Goal: Task Accomplishment & Management: Manage account settings

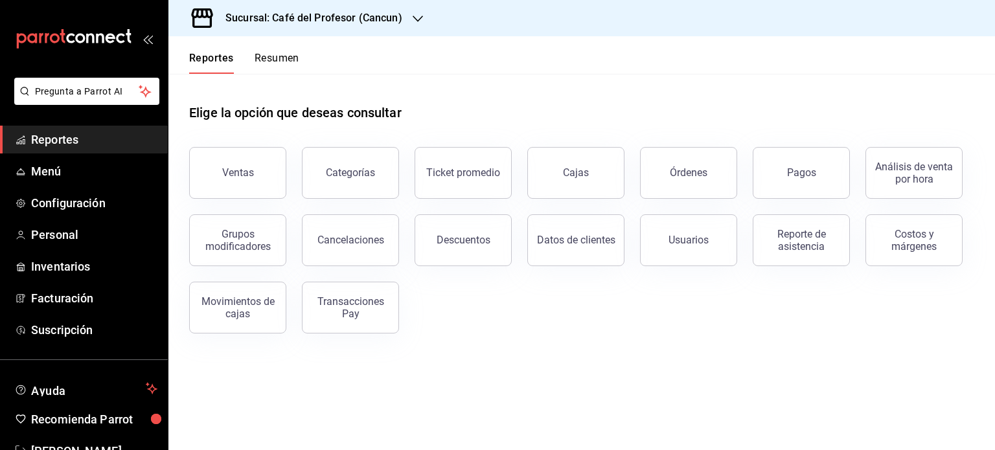
click at [272, 55] on button "Resumen" at bounding box center [277, 63] width 45 height 22
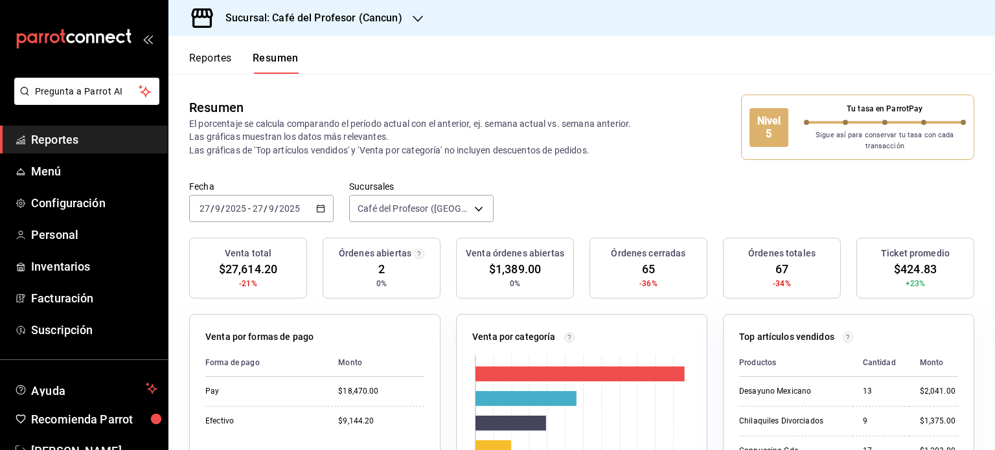
click at [413, 17] on icon "button" at bounding box center [418, 19] width 10 height 6
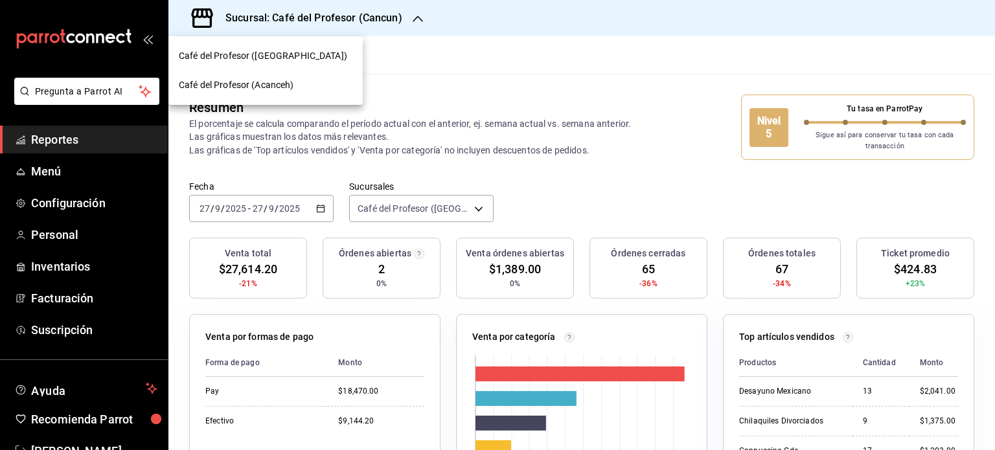
click at [322, 78] on div "Café del Profesor (Acanceh)" at bounding box center [266, 85] width 174 height 14
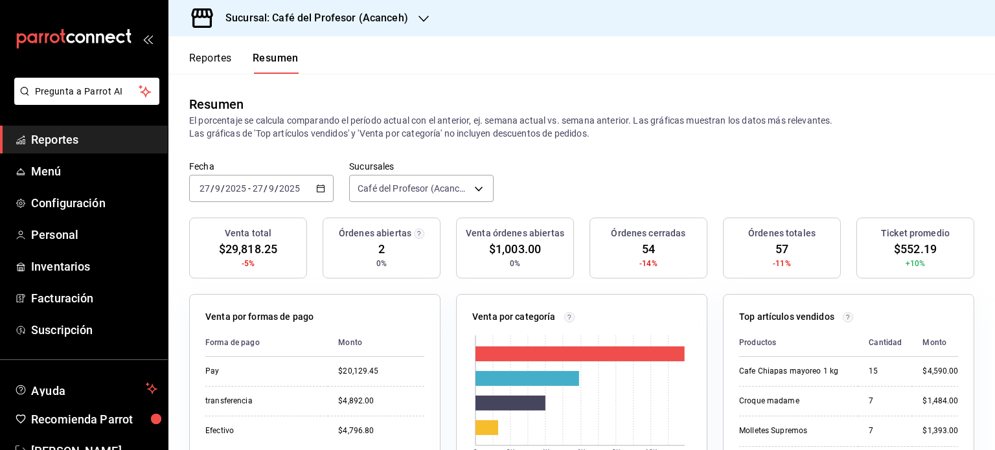
drag, startPoint x: 422, startPoint y: 21, endPoint x: 415, endPoint y: 17, distance: 7.6
click at [415, 17] on div "Sucursal: Café del Profesor (Acanceh)" at bounding box center [306, 18] width 255 height 36
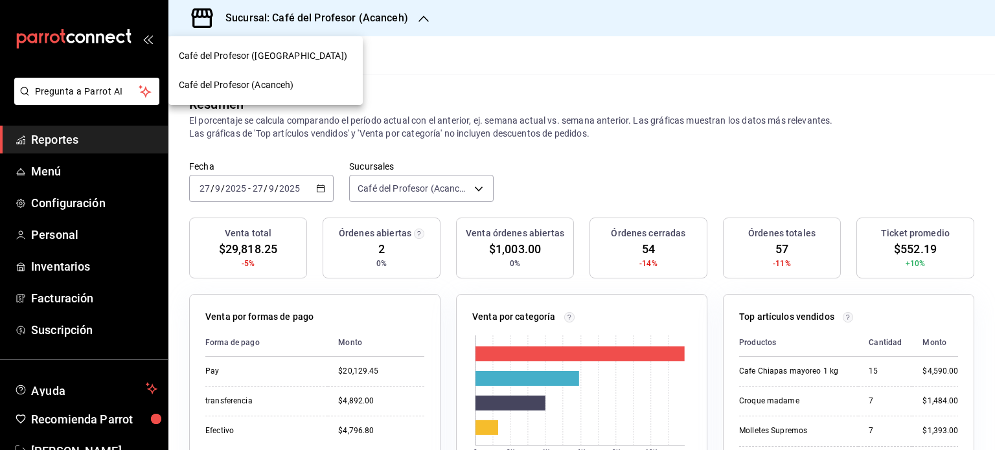
click at [321, 51] on div "Café del Profesor ([GEOGRAPHIC_DATA])" at bounding box center [266, 56] width 174 height 14
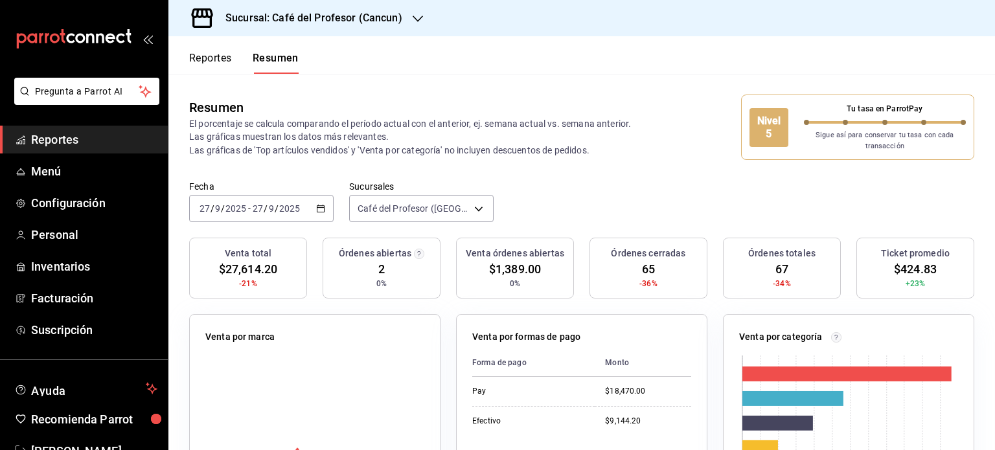
click at [413, 17] on icon "button" at bounding box center [418, 19] width 10 height 6
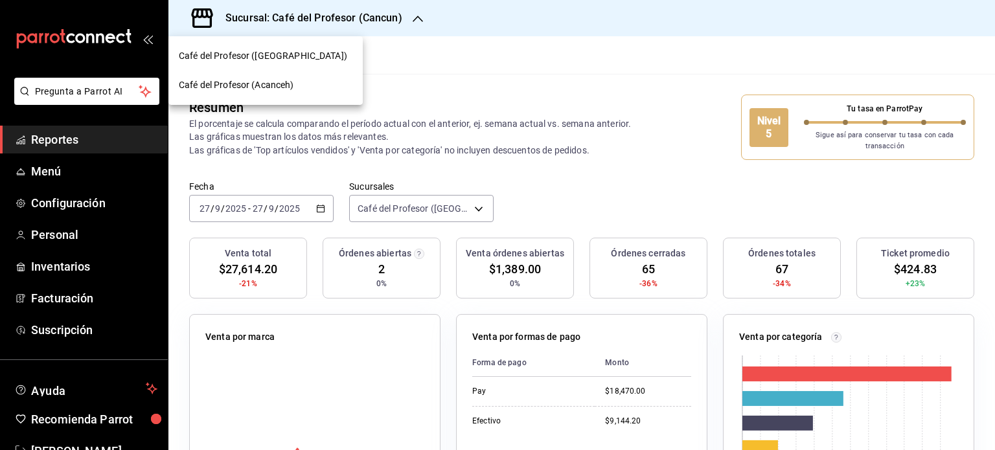
click at [318, 86] on div "Café del Profesor (Acanceh)" at bounding box center [266, 85] width 174 height 14
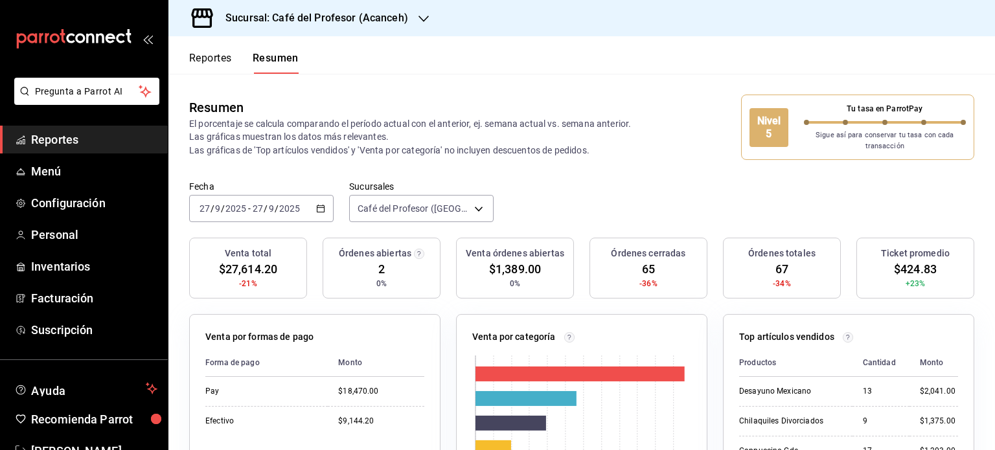
click at [415, 21] on div "Sucursal: Café del Profesor (Acanceh)" at bounding box center [306, 18] width 255 height 36
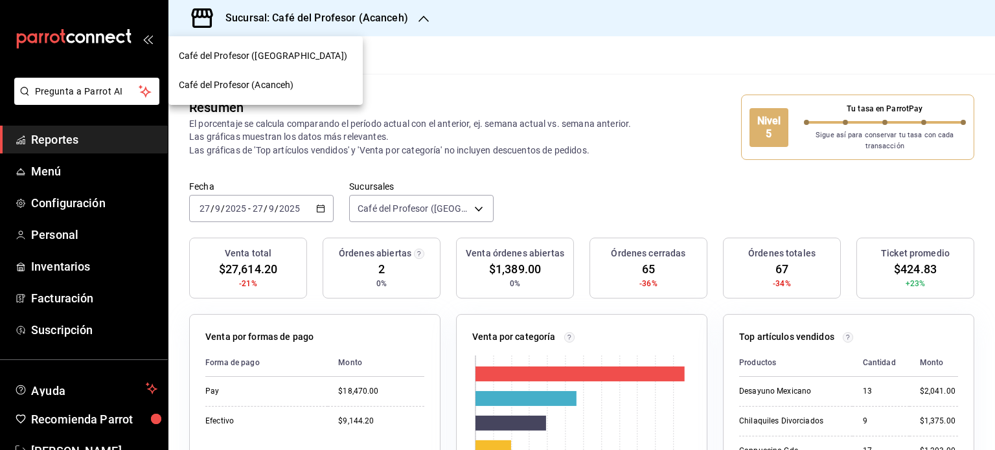
click at [315, 60] on div "Café del Profesor ([GEOGRAPHIC_DATA])" at bounding box center [266, 56] width 174 height 14
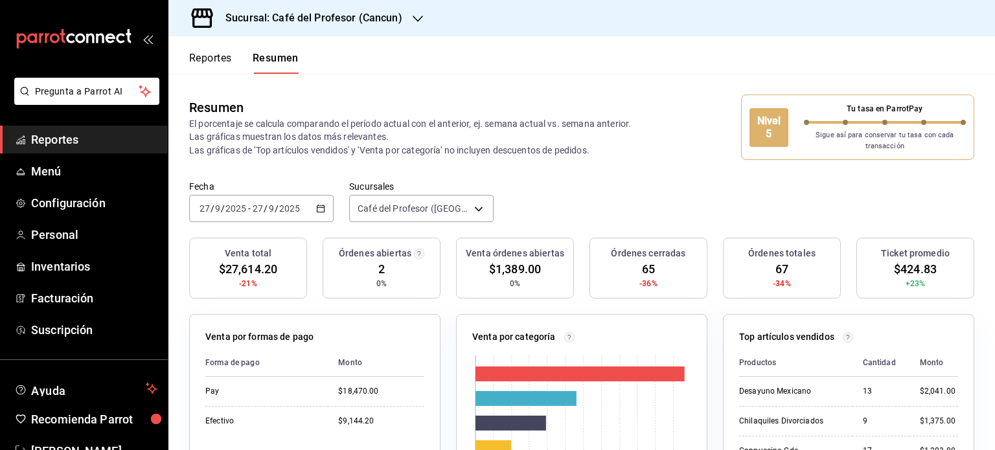
click at [418, 21] on icon "button" at bounding box center [418, 19] width 10 height 10
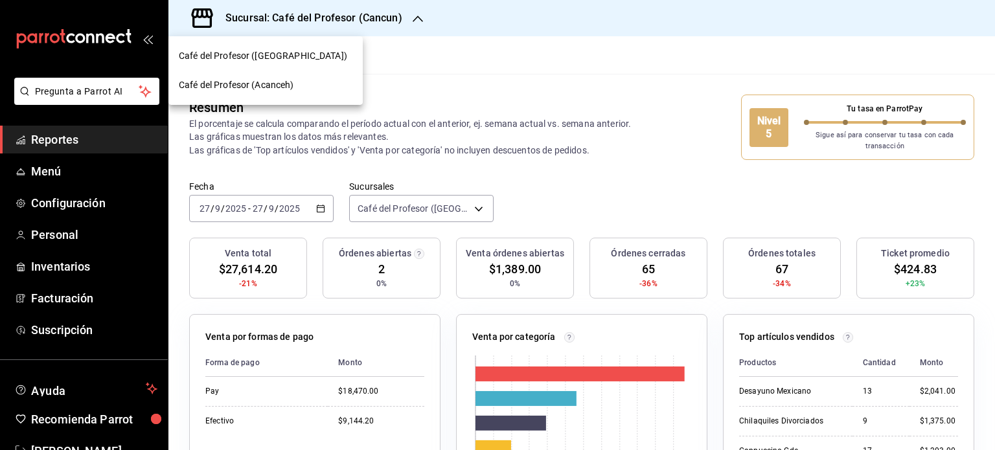
click at [318, 82] on div "Café del Profesor (Acanceh)" at bounding box center [266, 85] width 174 height 14
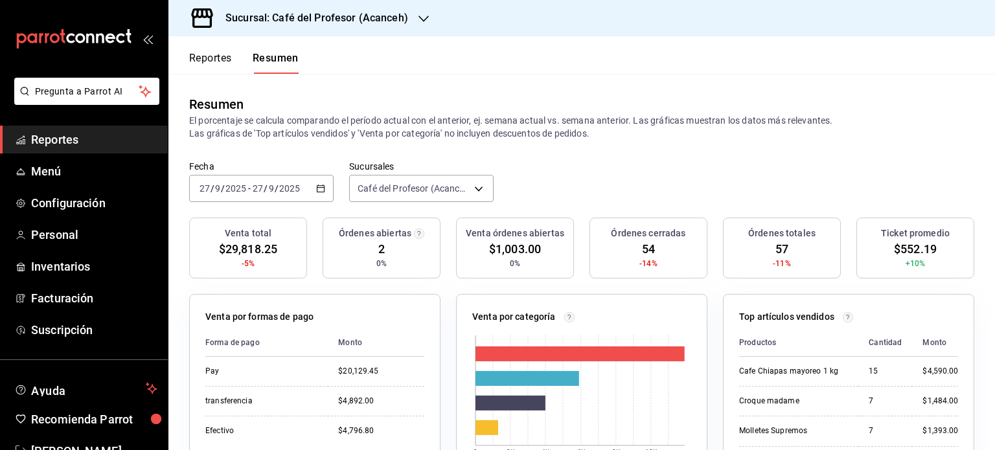
click at [320, 187] on \(Stroke\) "button" at bounding box center [320, 187] width 7 height 1
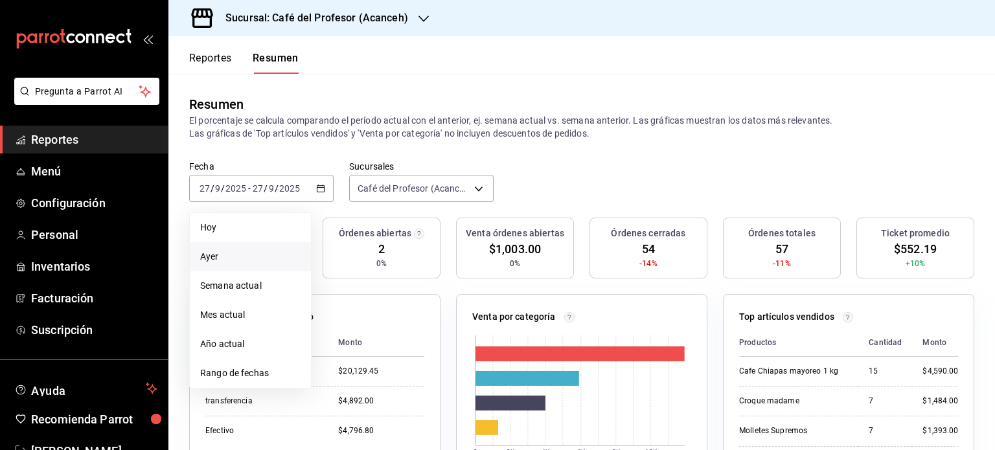
click at [238, 253] on span "Ayer" at bounding box center [250, 257] width 100 height 14
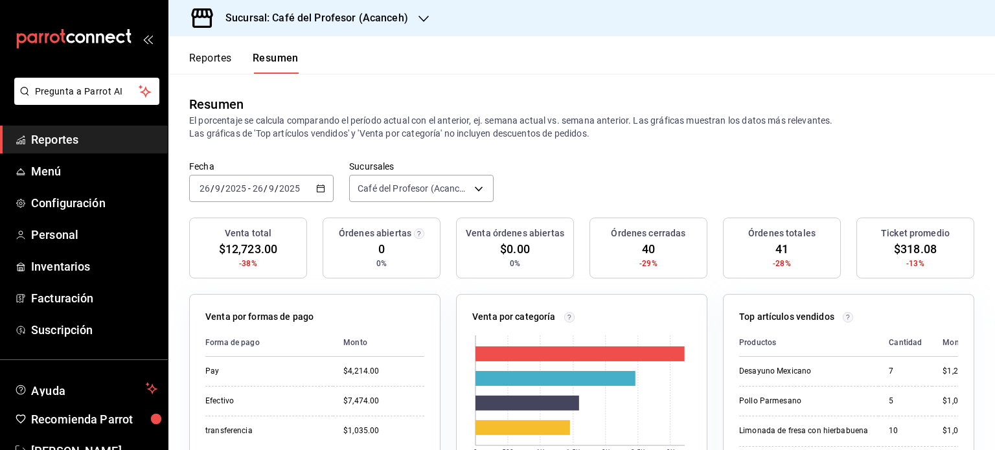
click at [425, 20] on icon "button" at bounding box center [423, 19] width 10 height 10
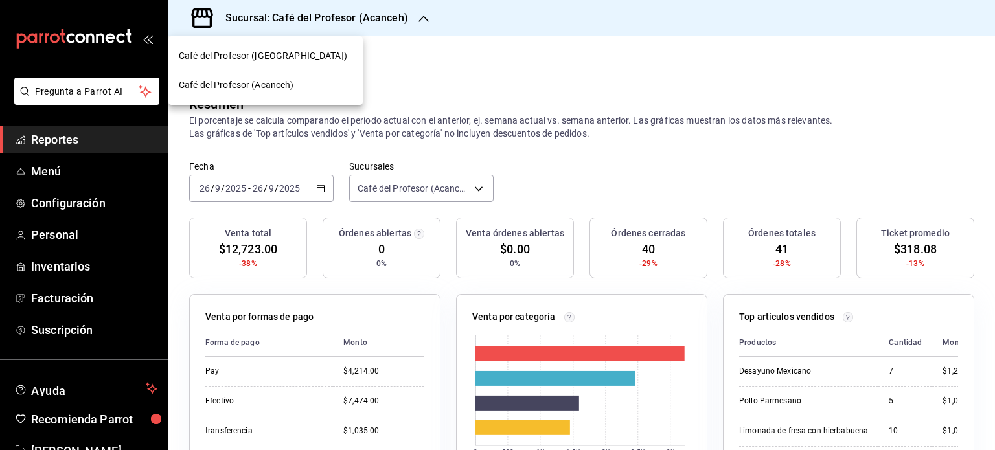
click at [309, 62] on div "Café del Profesor ([GEOGRAPHIC_DATA])" at bounding box center [266, 56] width 174 height 14
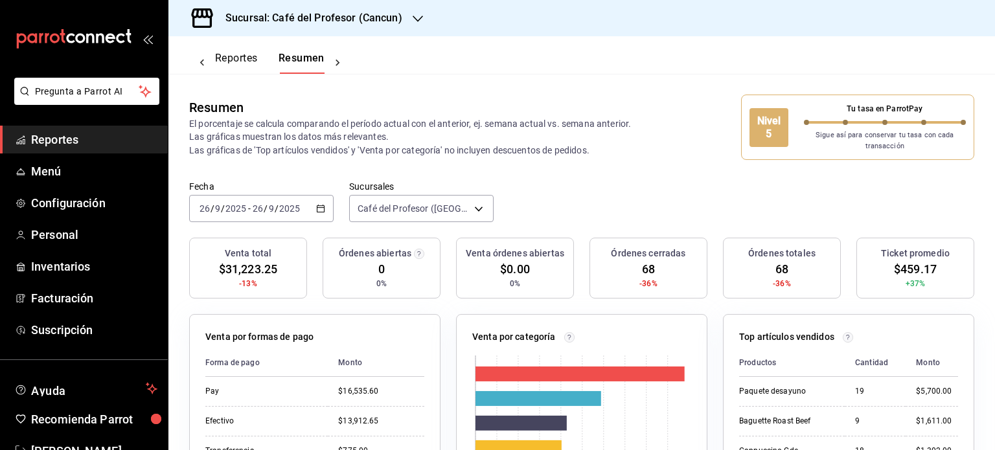
click at [321, 210] on icon "button" at bounding box center [320, 208] width 9 height 9
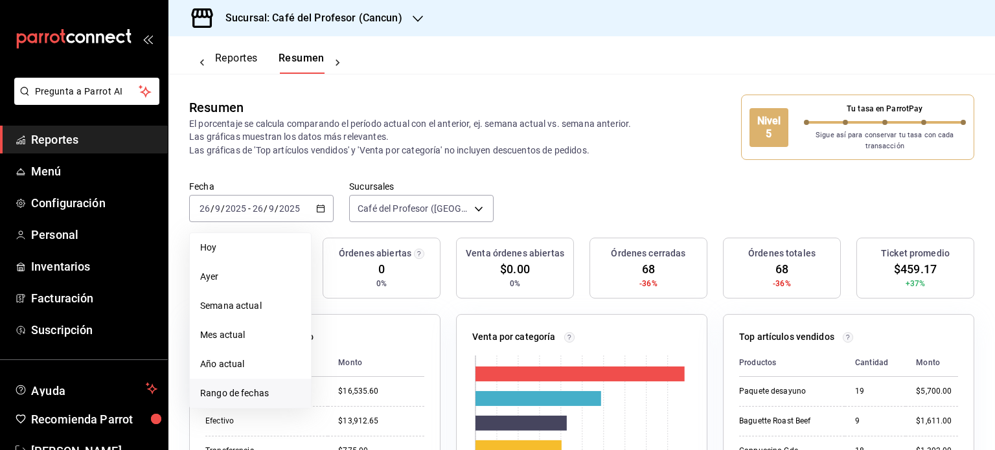
click at [234, 391] on span "Rango de fechas" at bounding box center [250, 394] width 100 height 14
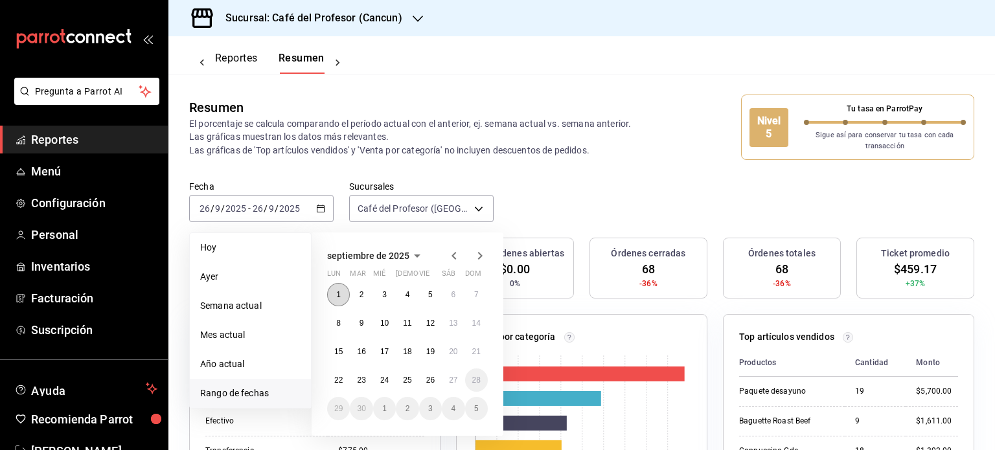
click at [337, 297] on abbr "1" at bounding box center [338, 294] width 5 height 9
click at [443, 382] on button "27" at bounding box center [453, 380] width 23 height 23
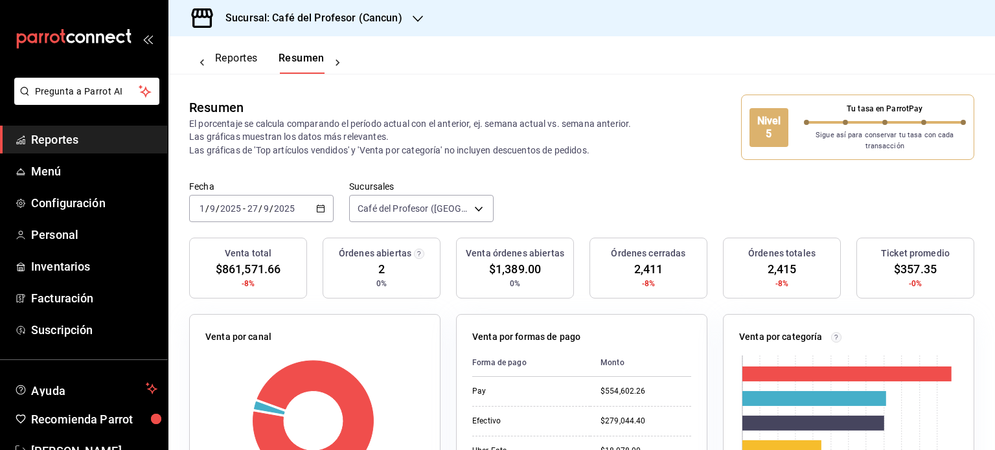
click at [418, 20] on icon "button" at bounding box center [418, 19] width 10 height 10
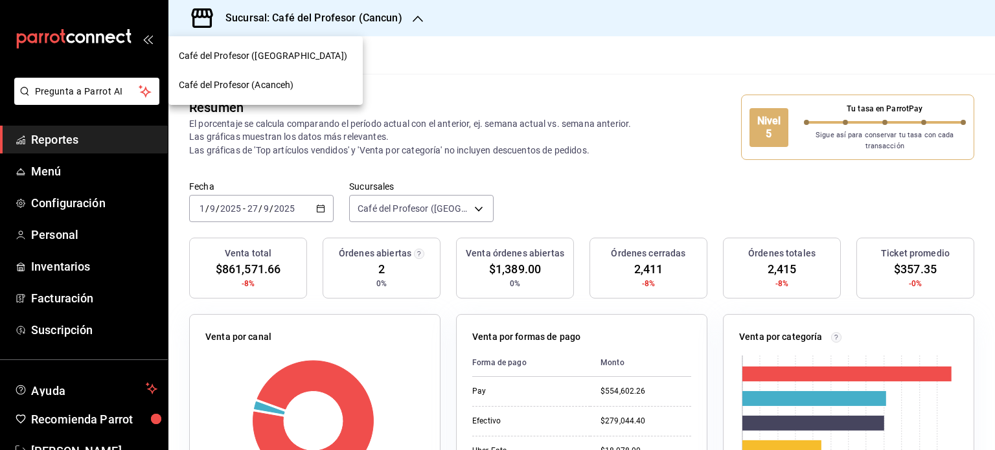
click at [301, 87] on div "Café del Profesor (Acanceh)" at bounding box center [266, 85] width 174 height 14
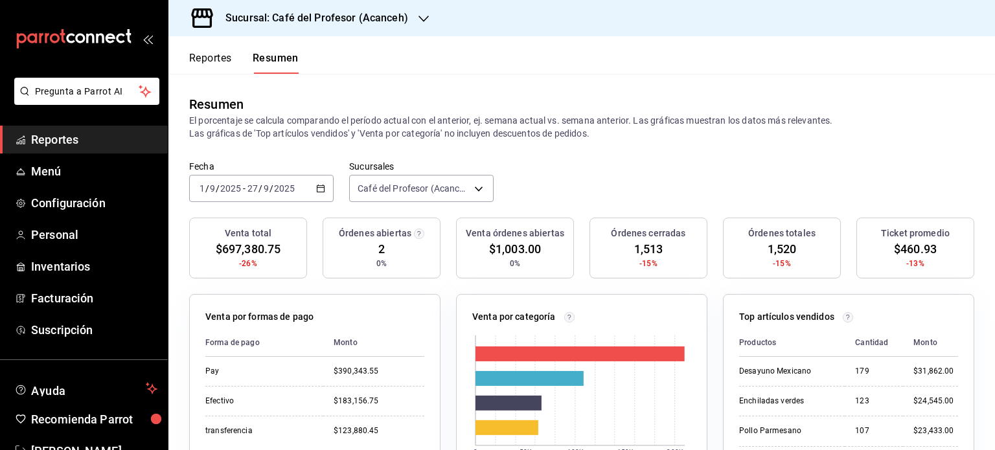
click at [424, 15] on icon "button" at bounding box center [423, 19] width 10 height 10
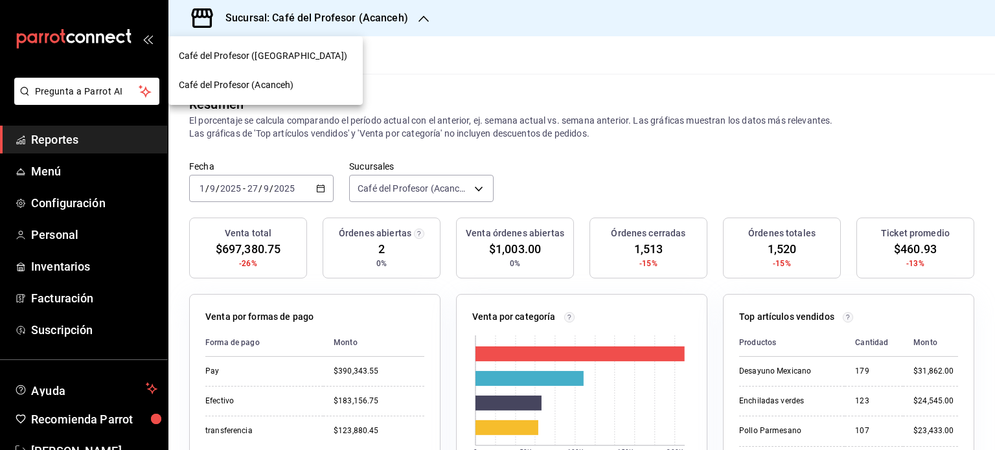
click at [316, 56] on div "Café del Profesor ([GEOGRAPHIC_DATA])" at bounding box center [266, 56] width 174 height 14
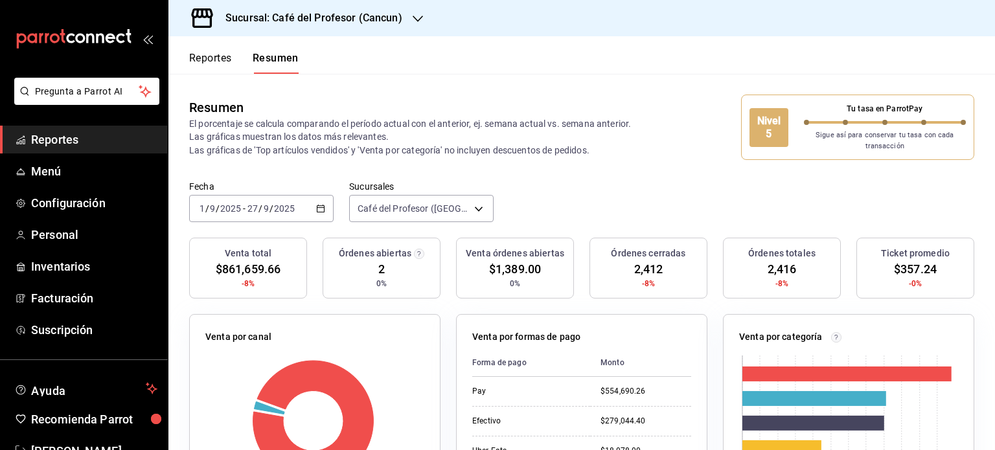
click at [418, 16] on icon "button" at bounding box center [418, 19] width 10 height 10
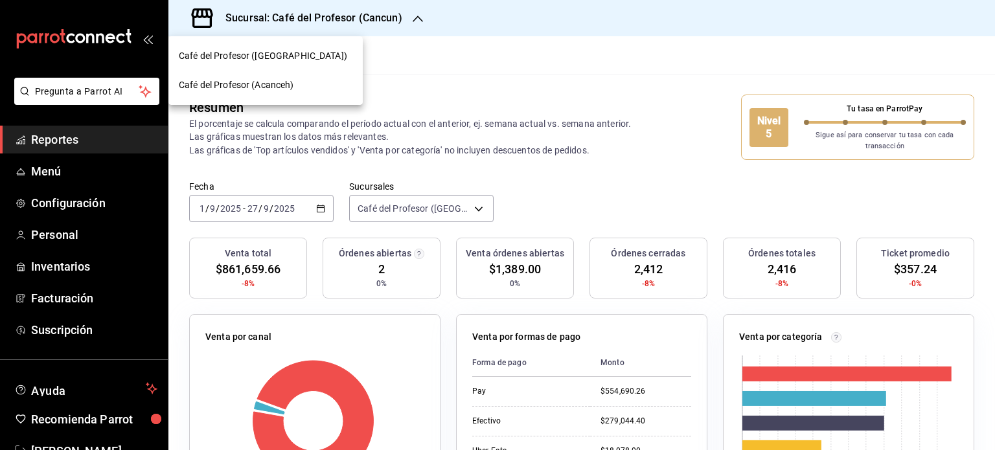
click at [290, 84] on span "Café del Profesor (Acanceh)" at bounding box center [236, 85] width 115 height 14
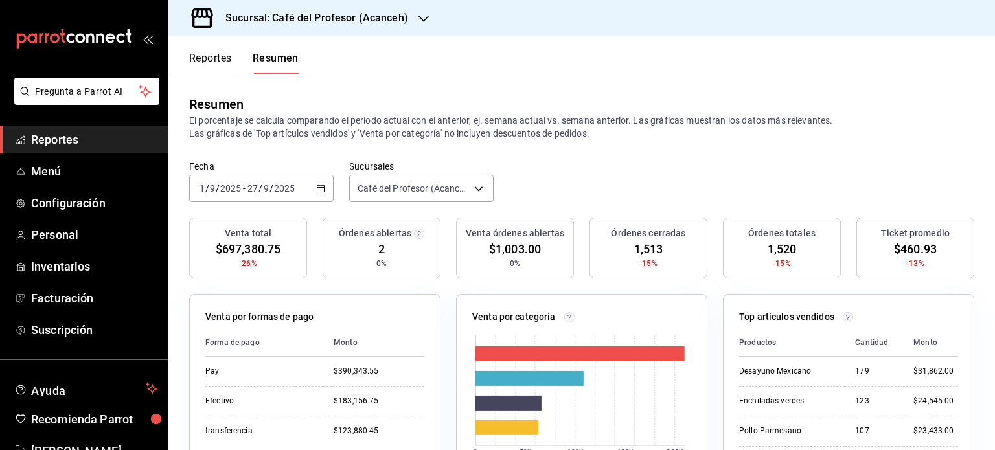
click at [418, 23] on icon "button" at bounding box center [423, 19] width 10 height 10
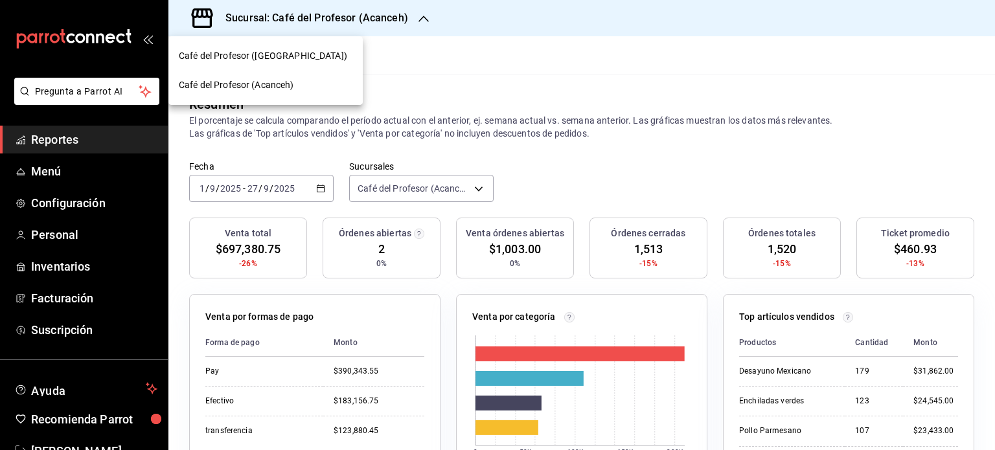
click at [318, 59] on div "Café del Profesor ([GEOGRAPHIC_DATA])" at bounding box center [266, 56] width 174 height 14
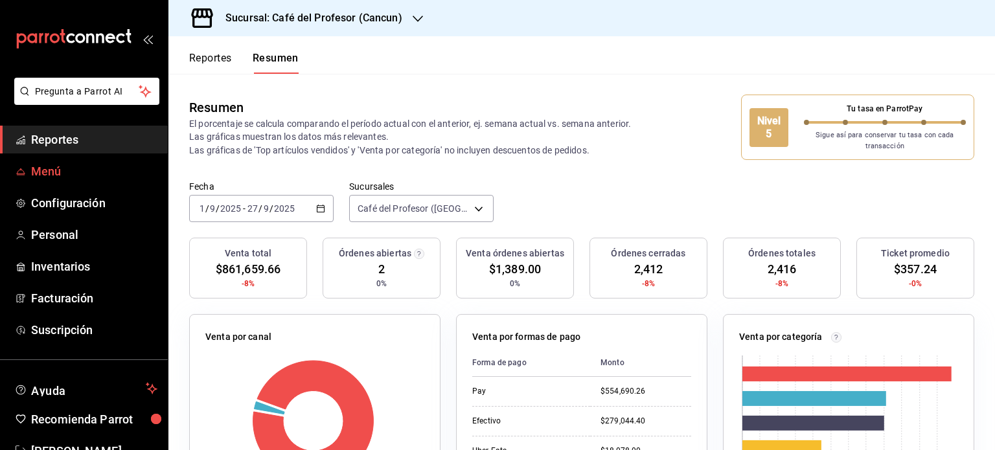
click at [66, 168] on span "Menú" at bounding box center [94, 171] width 126 height 17
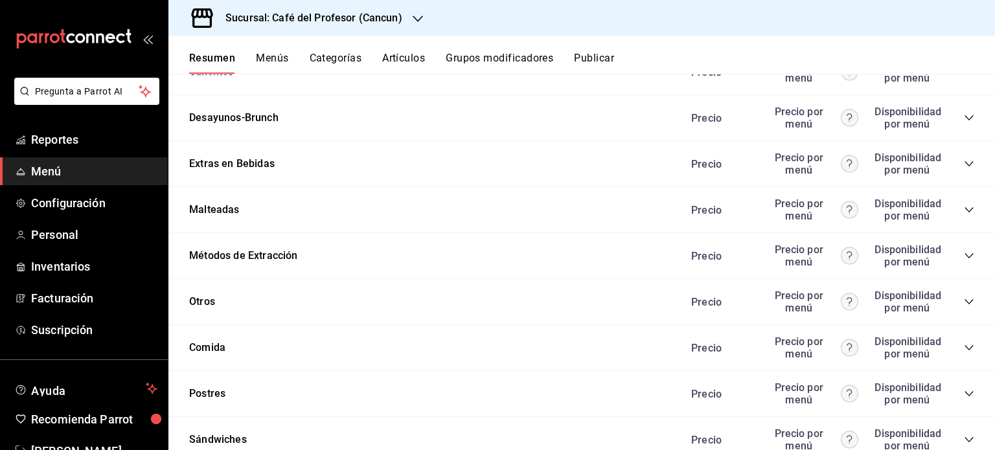
scroll to position [1073, 0]
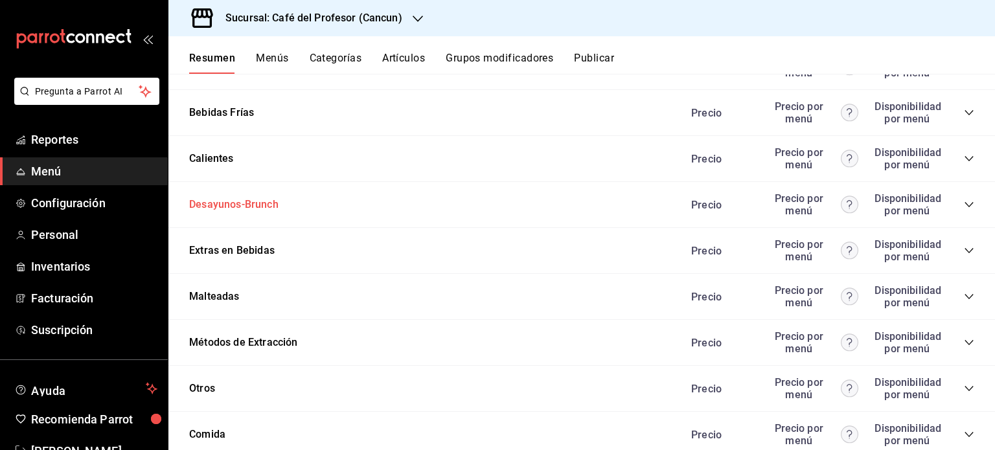
click at [231, 203] on button "Desayunos-Brunch" at bounding box center [233, 205] width 89 height 15
click at [231, 203] on div "Desayunos-Brunch Precio Precio por menú Disponibilidad por menú" at bounding box center [581, 205] width 826 height 46
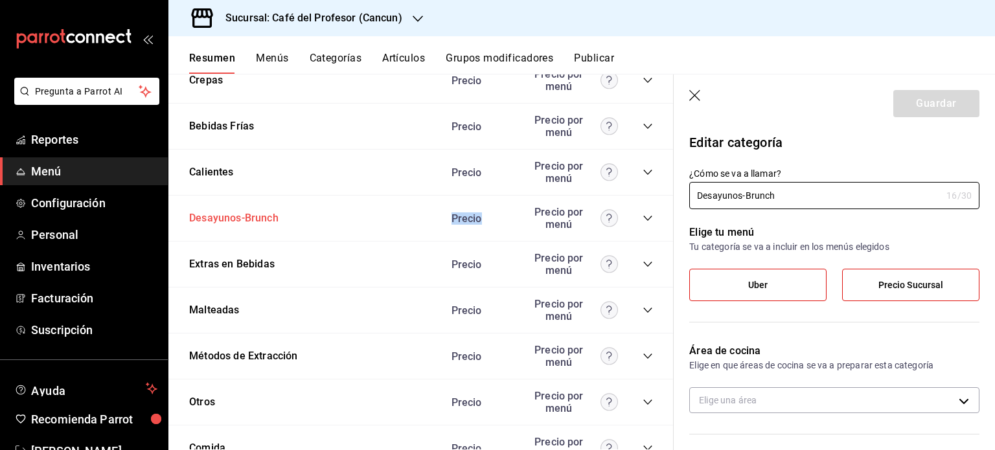
type input "c850ad96-b306-4bdb-a74c-98bd5846484c"
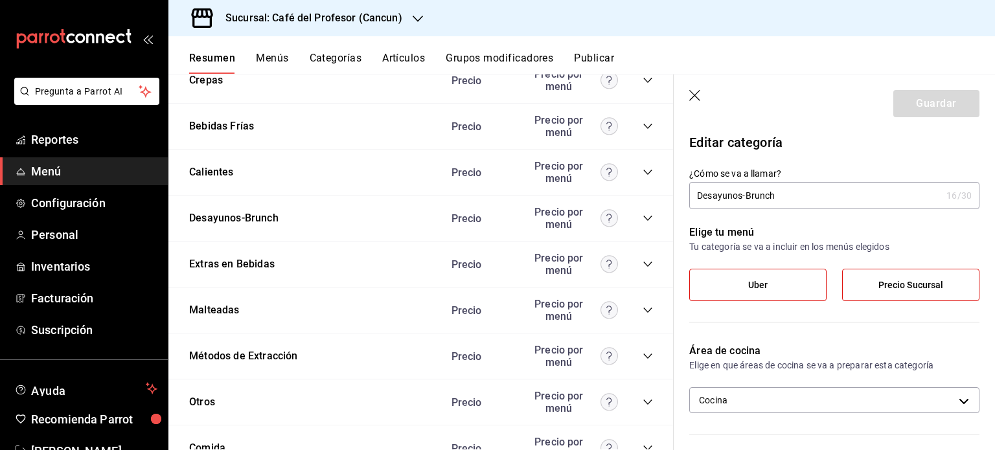
click at [689, 94] on icon "button" at bounding box center [695, 96] width 13 height 13
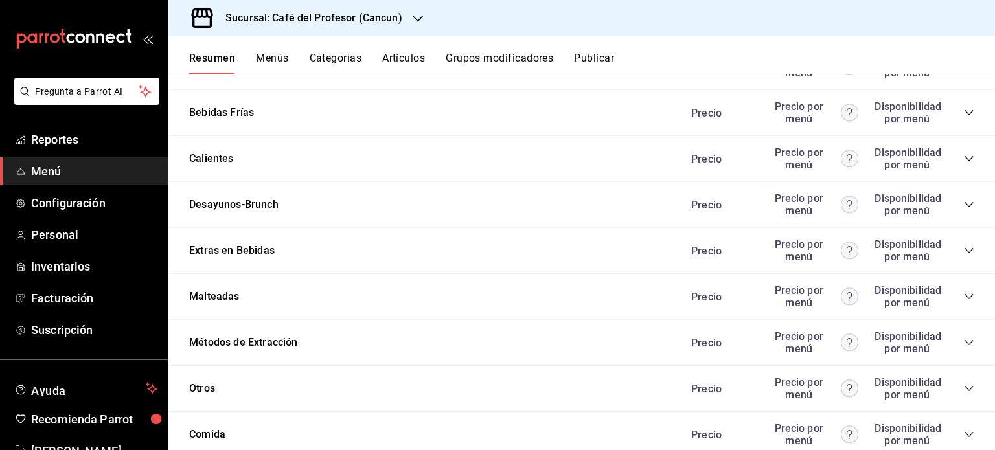
click at [404, 54] on button "Artículos" at bounding box center [403, 63] width 43 height 22
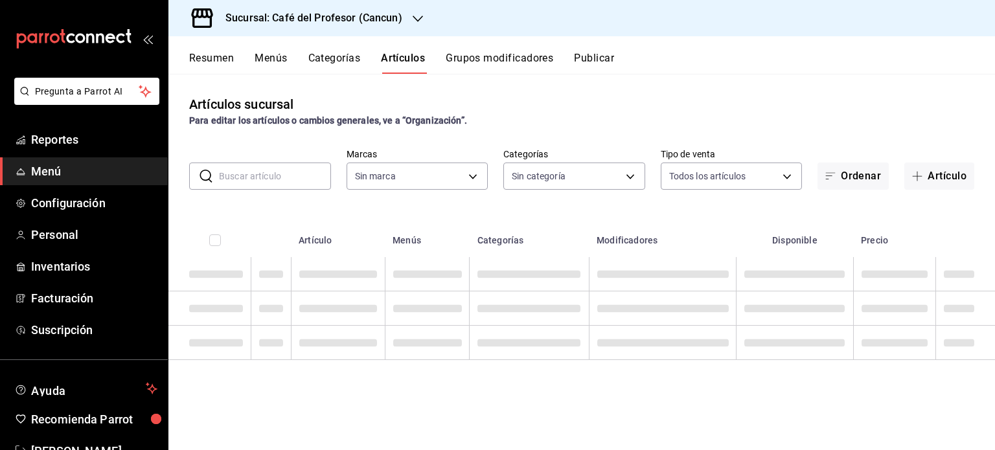
type input "c124c12d-dc0e-4a3d-911f-5b13390841f9"
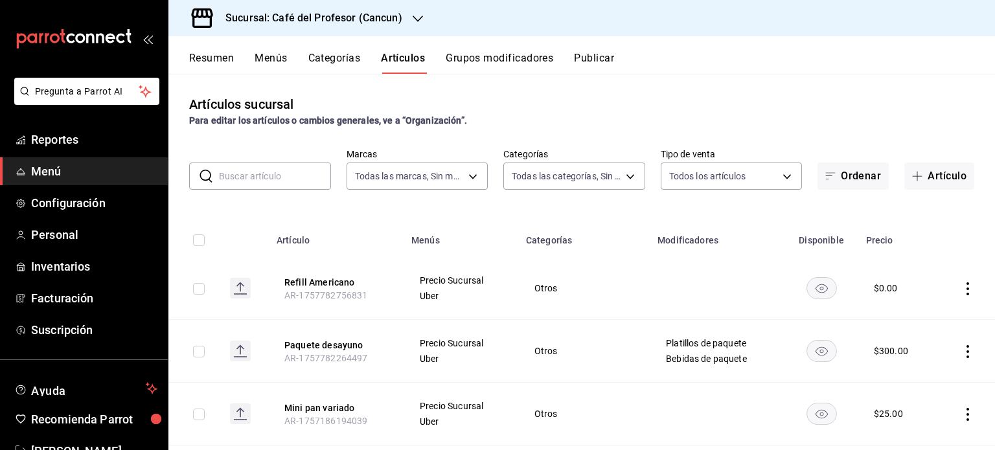
type input "6914d4d7-e8a1-419b-ae6f-75b77527da8c,ea0836e2-bfd0-459c-897e-73978e21b2e2,45dd8…"
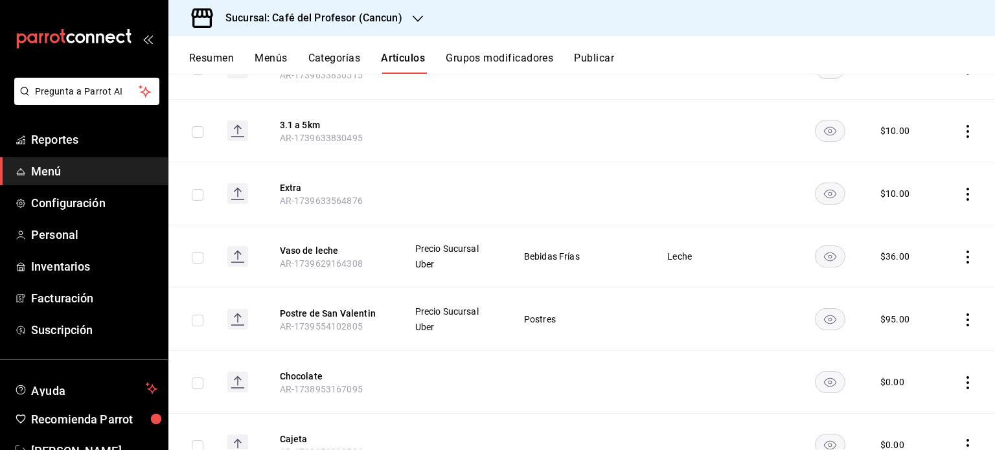
scroll to position [3263, 0]
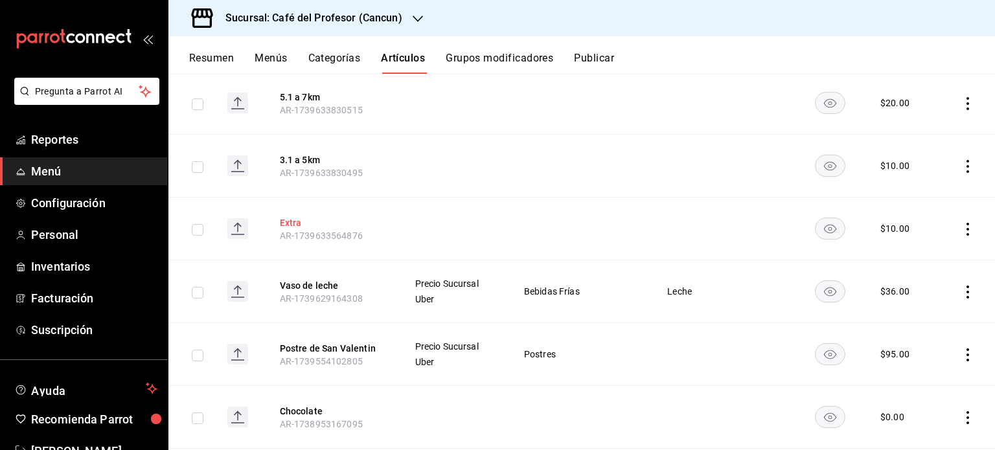
click at [296, 216] on button "Extra" at bounding box center [332, 222] width 104 height 13
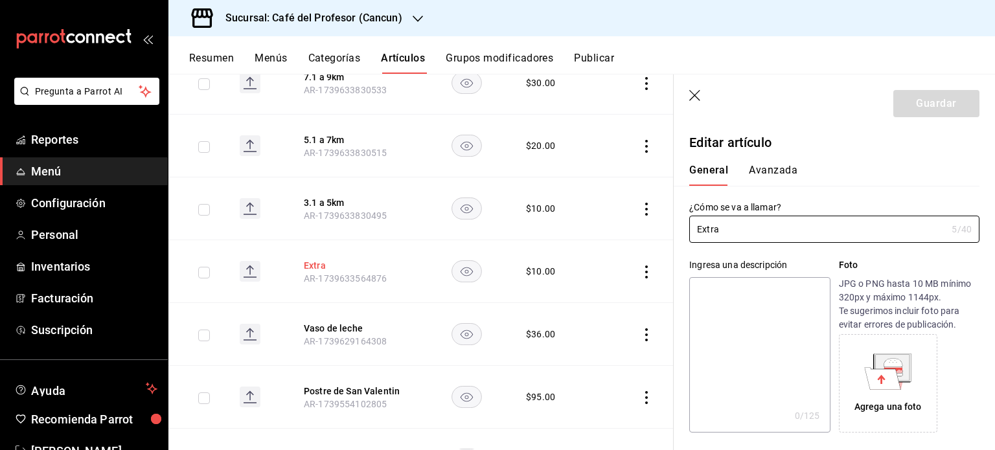
type input "$10.00"
click at [697, 97] on icon "button" at bounding box center [695, 96] width 13 height 13
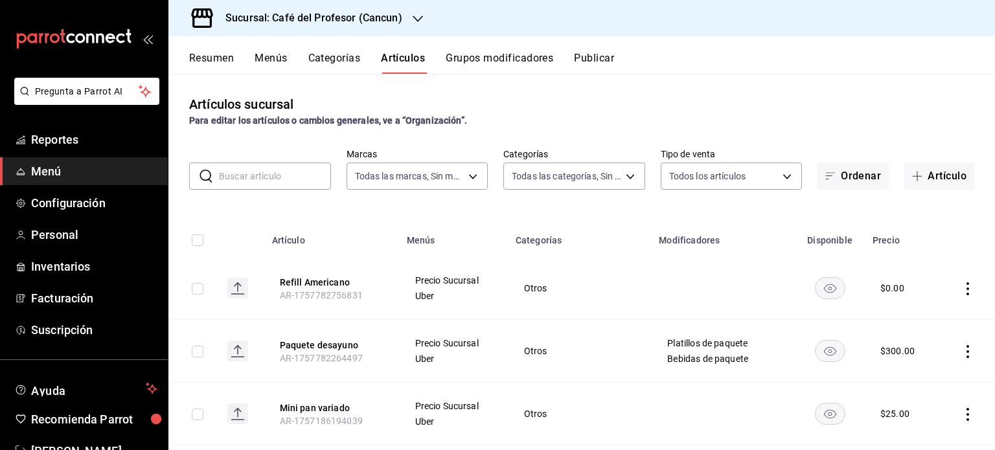
click at [298, 168] on input "text" at bounding box center [275, 176] width 112 height 26
type input "desayuno"
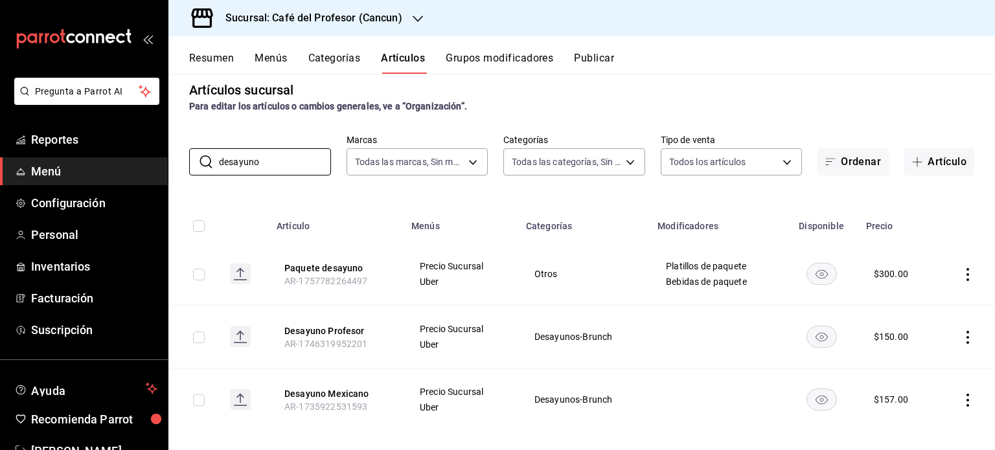
scroll to position [26, 0]
